Goal: Task Accomplishment & Management: Manage account settings

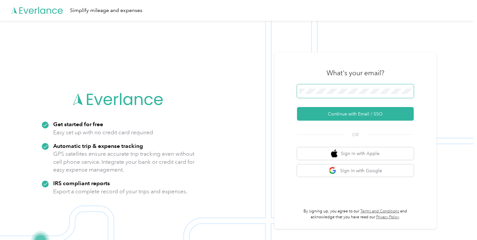
click at [317, 95] on span at bounding box center [355, 91] width 117 height 14
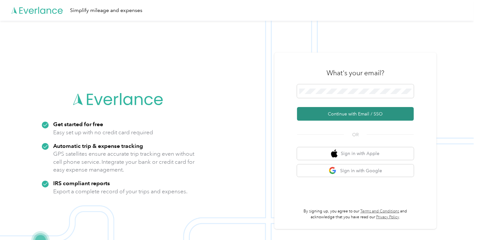
click at [336, 112] on button "Continue with Email / SSO" at bounding box center [355, 114] width 117 height 14
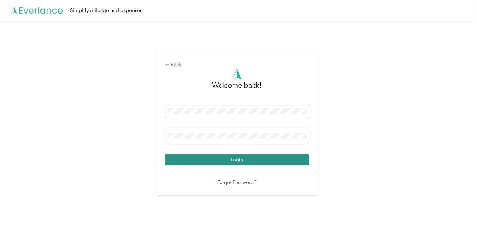
click at [226, 160] on button "Login" at bounding box center [237, 159] width 144 height 11
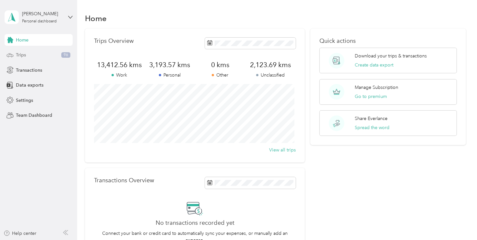
click at [36, 55] on div "Trips 96" at bounding box center [39, 55] width 68 height 12
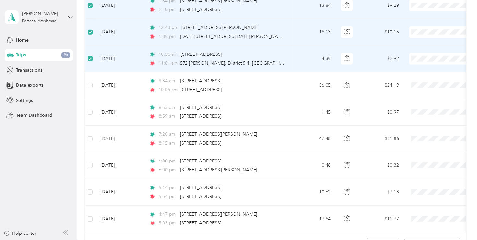
scroll to position [597, 0]
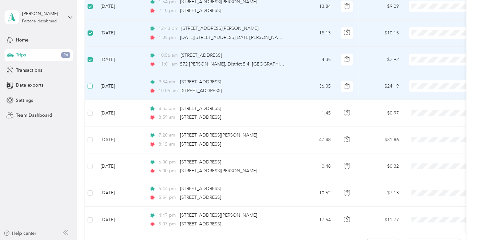
click at [91, 88] on label at bounding box center [90, 86] width 5 height 7
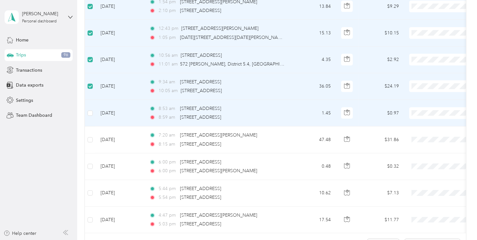
click at [91, 117] on td at bounding box center [90, 113] width 10 height 27
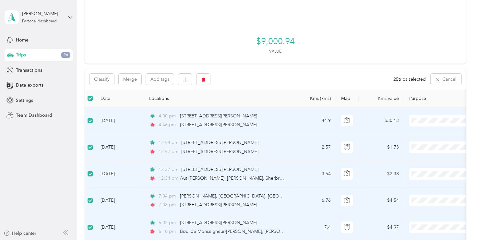
scroll to position [48, 0]
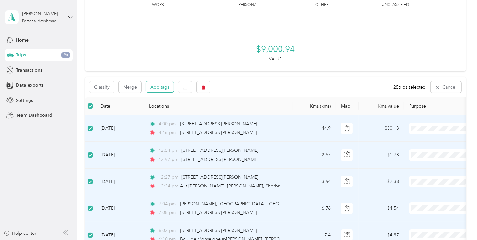
click at [164, 84] on button "Add tags" at bounding box center [160, 86] width 28 height 11
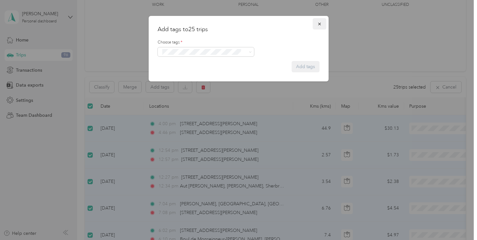
click at [320, 27] on button "button" at bounding box center [320, 23] width 14 height 11
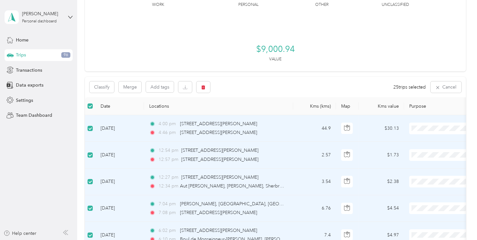
click at [423, 144] on ol "Work Personal [PERSON_NAME] Estrie Other Charity Medical Moving Commute" at bounding box center [437, 180] width 80 height 91
click at [334, 97] on div "Classify Merge Add tags 25 trips selected Cancel" at bounding box center [275, 87] width 381 height 20
click at [26, 53] on div "Trips 96" at bounding box center [39, 55] width 68 height 12
click at [29, 40] on div "Home" at bounding box center [39, 40] width 68 height 12
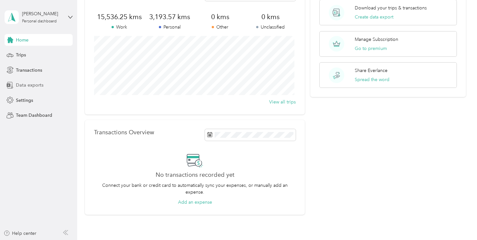
click at [27, 86] on span "Data exports" at bounding box center [30, 85] width 28 height 7
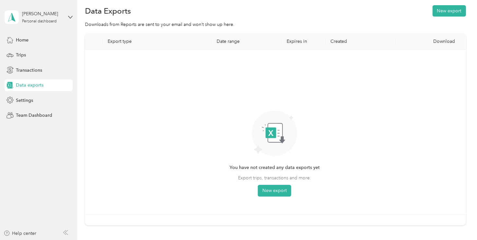
scroll to position [6, 0]
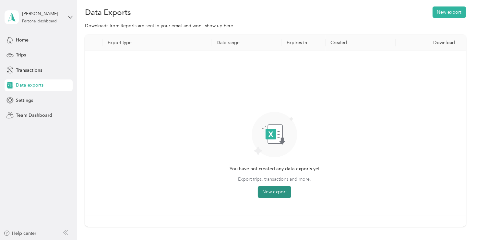
click at [284, 194] on button "New export" at bounding box center [274, 192] width 33 height 12
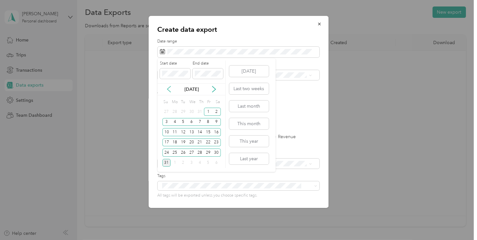
click at [166, 89] on icon at bounding box center [169, 89] width 6 height 6
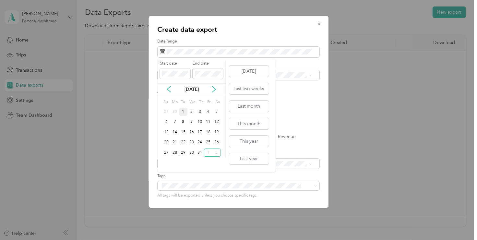
click at [182, 108] on div "1" at bounding box center [183, 112] width 8 height 8
click at [210, 70] on span at bounding box center [208, 73] width 30 height 10
click at [213, 77] on span at bounding box center [208, 73] width 30 height 10
click at [212, 91] on icon at bounding box center [214, 89] width 6 height 6
click at [166, 163] on div "31" at bounding box center [167, 163] width 8 height 8
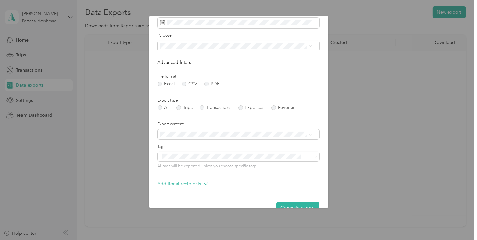
scroll to position [44, 0]
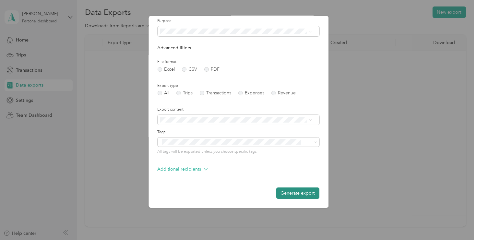
click at [295, 195] on button "Generate export" at bounding box center [297, 193] width 43 height 11
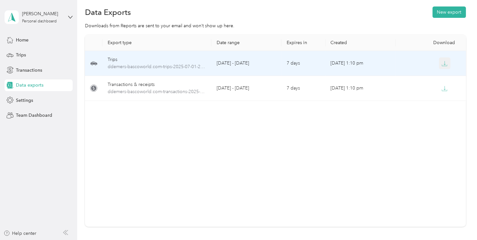
click at [442, 65] on icon "button" at bounding box center [445, 64] width 6 height 6
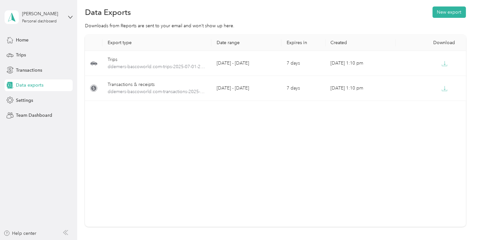
click at [293, 115] on div "Export type Date range Expires in Created Download Trips ddemers-bascoworld.com…" at bounding box center [275, 131] width 381 height 192
